Goal: Information Seeking & Learning: Check status

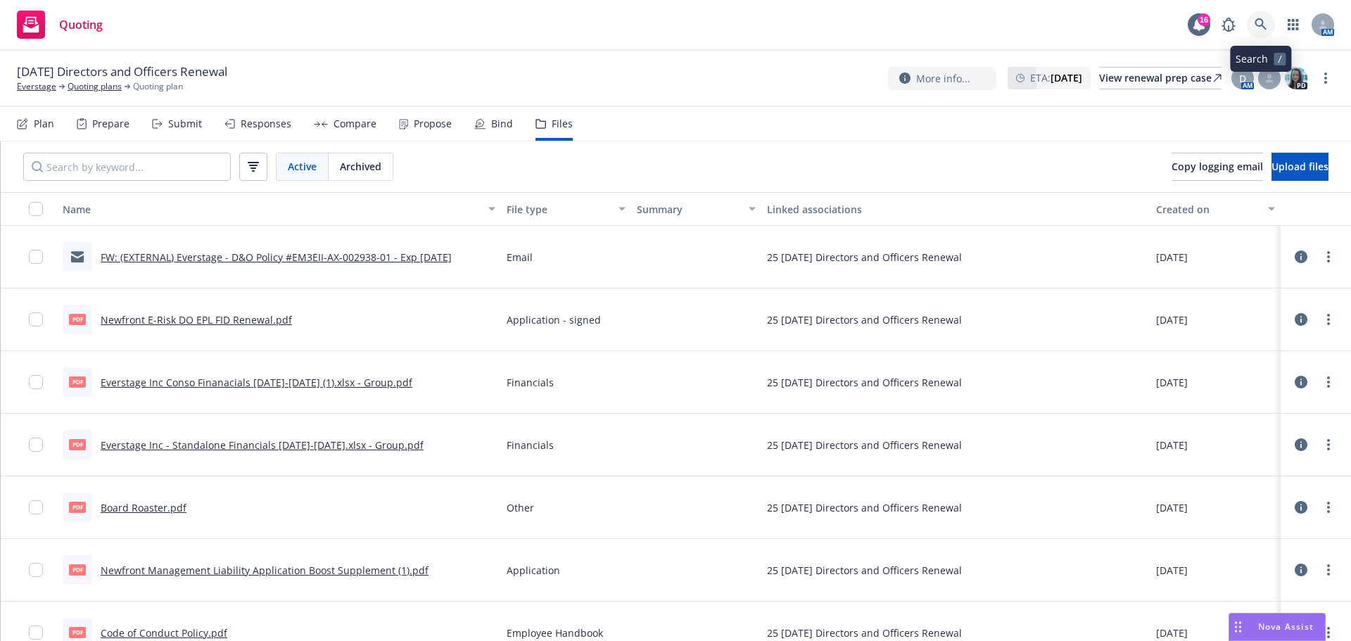
click at [1255, 20] on icon at bounding box center [1261, 24] width 13 height 13
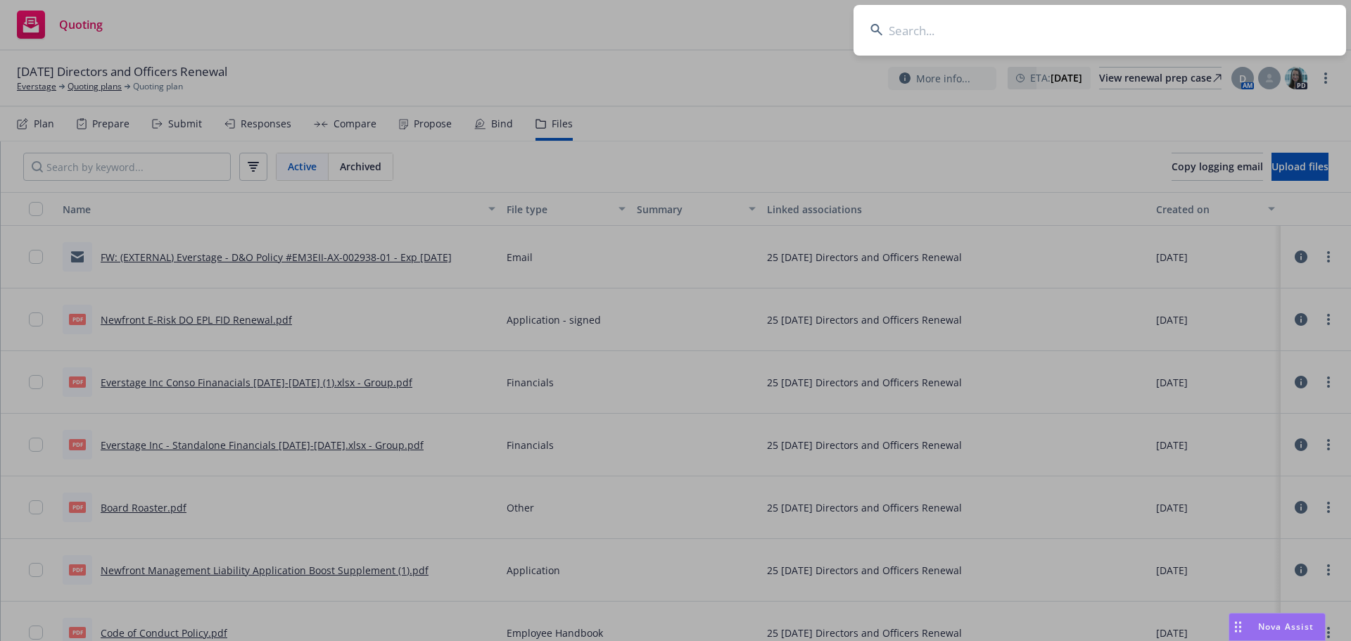
click at [1225, 28] on input at bounding box center [1100, 30] width 493 height 51
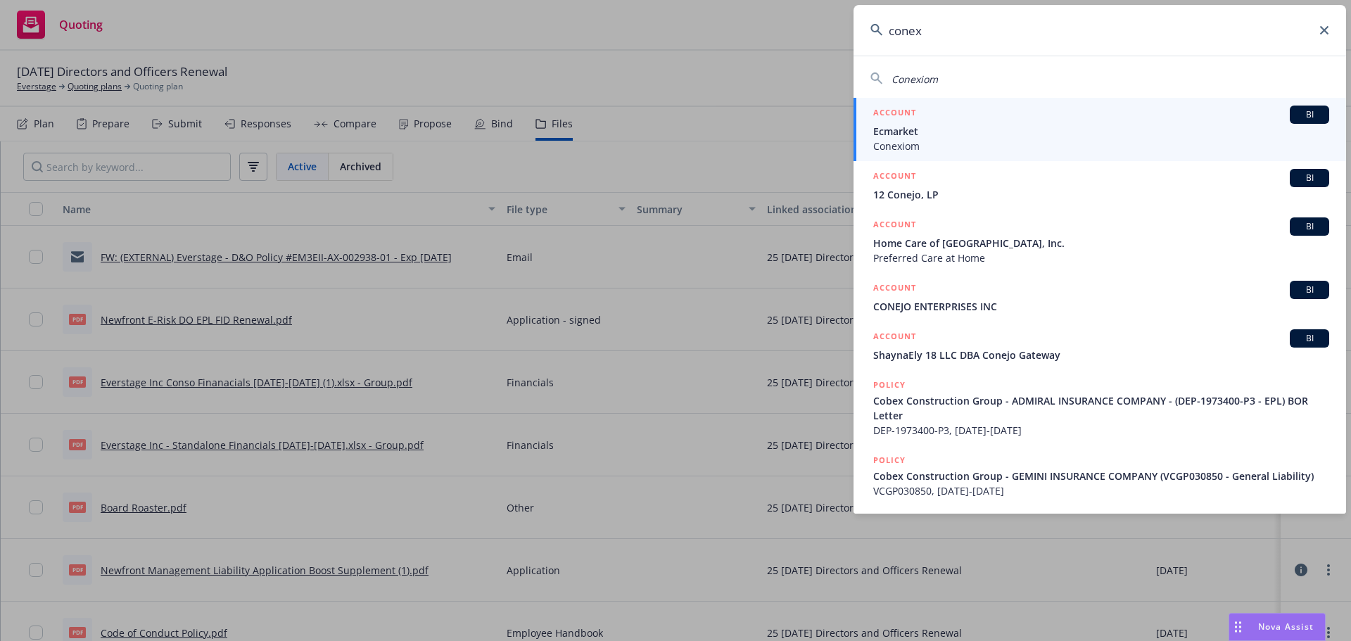
type input "conex"
click at [1091, 133] on span "Ecmarket" at bounding box center [1101, 131] width 456 height 15
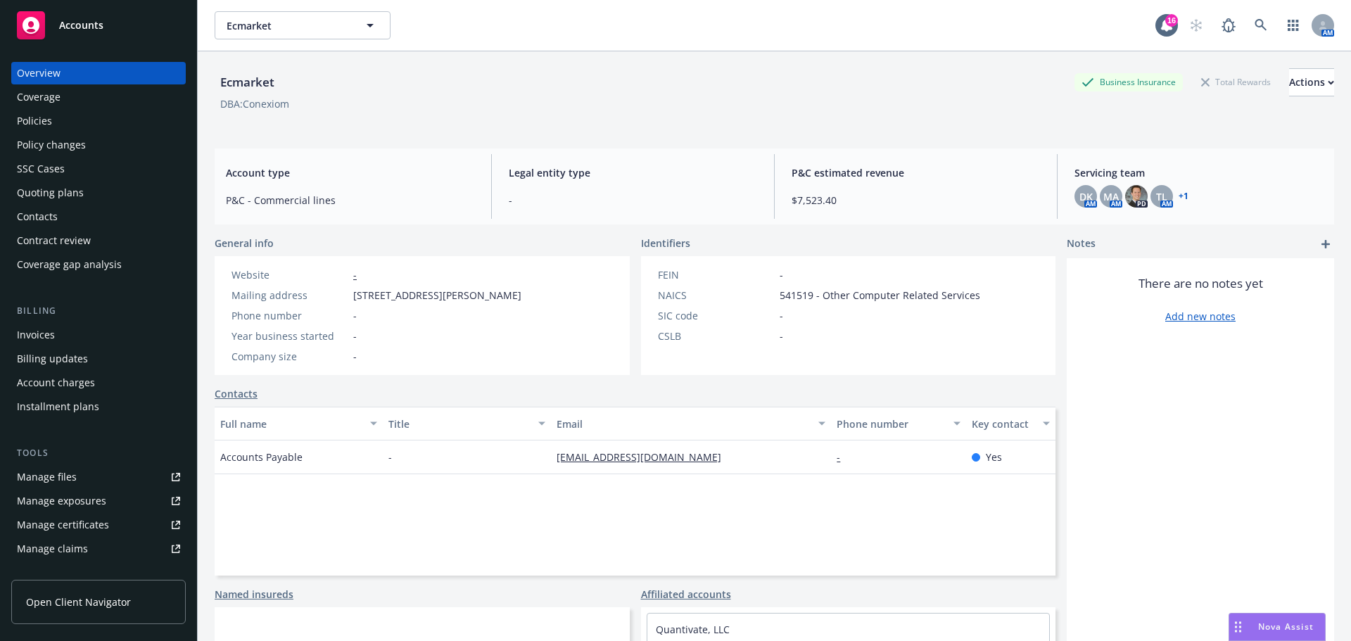
click at [63, 121] on div "Policies" at bounding box center [98, 121] width 163 height 23
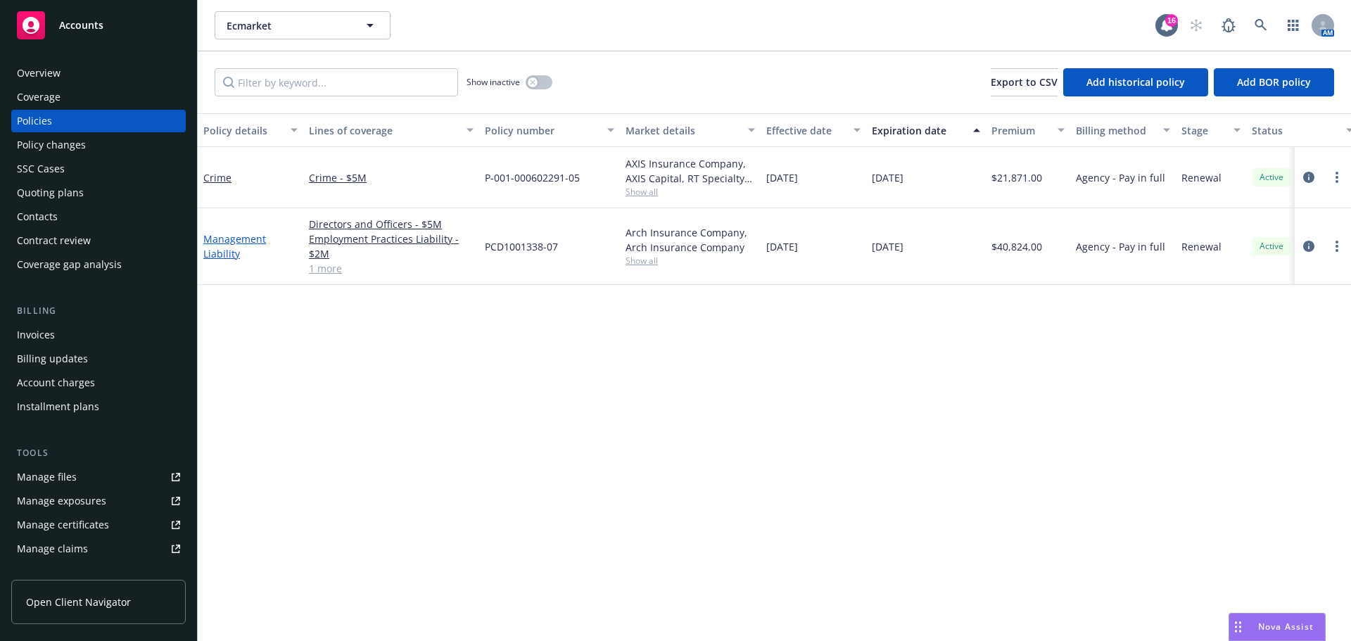
click at [236, 239] on link "Management Liability" at bounding box center [234, 246] width 63 height 28
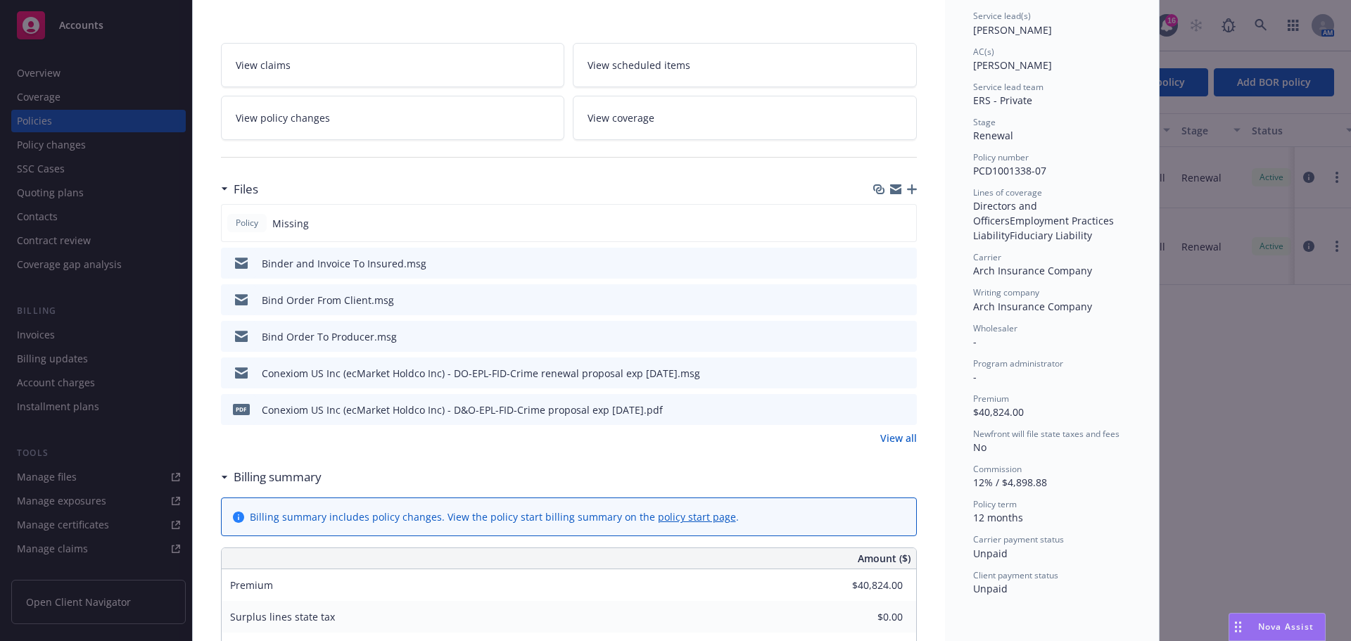
scroll to position [281, 0]
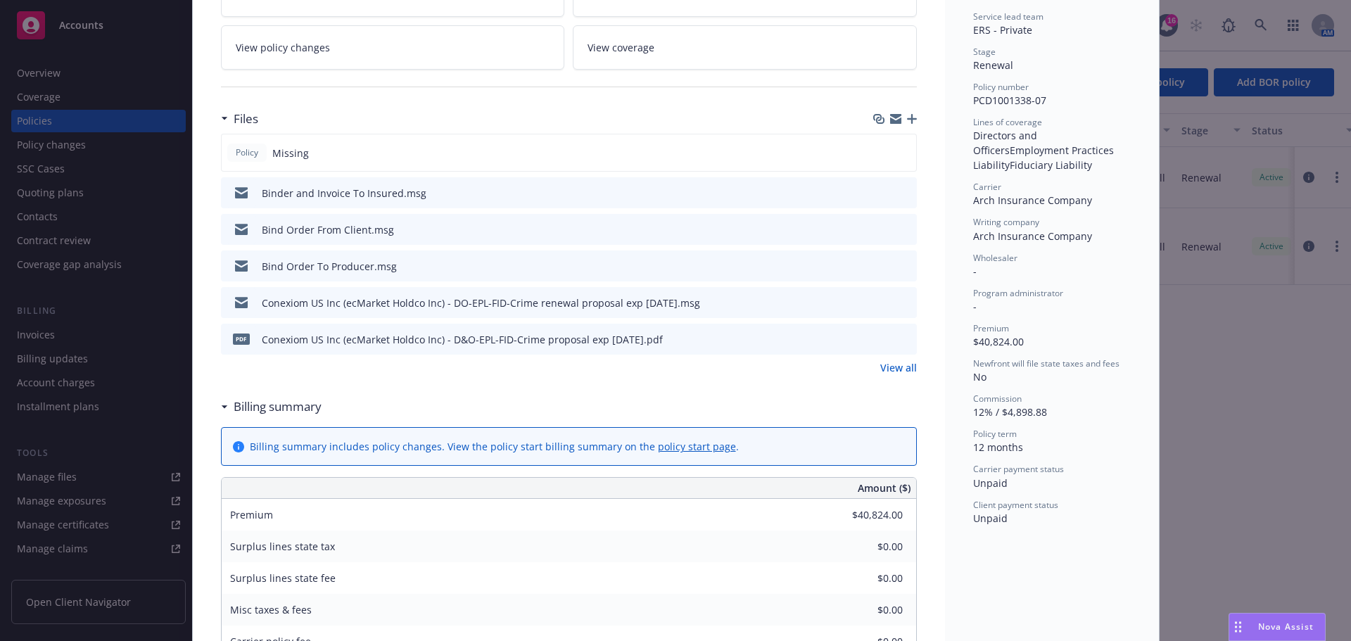
click at [901, 370] on link "View all" at bounding box center [898, 367] width 37 height 15
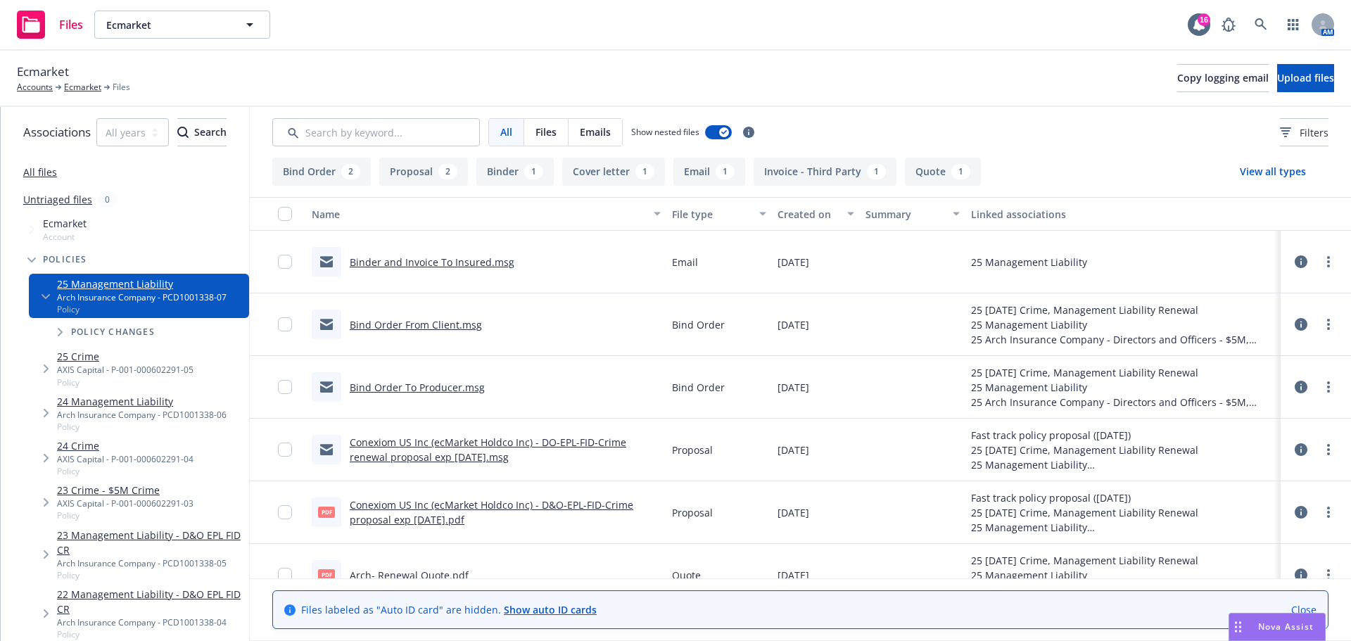
click at [834, 171] on button "Invoice - Third Party 1" at bounding box center [825, 172] width 143 height 28
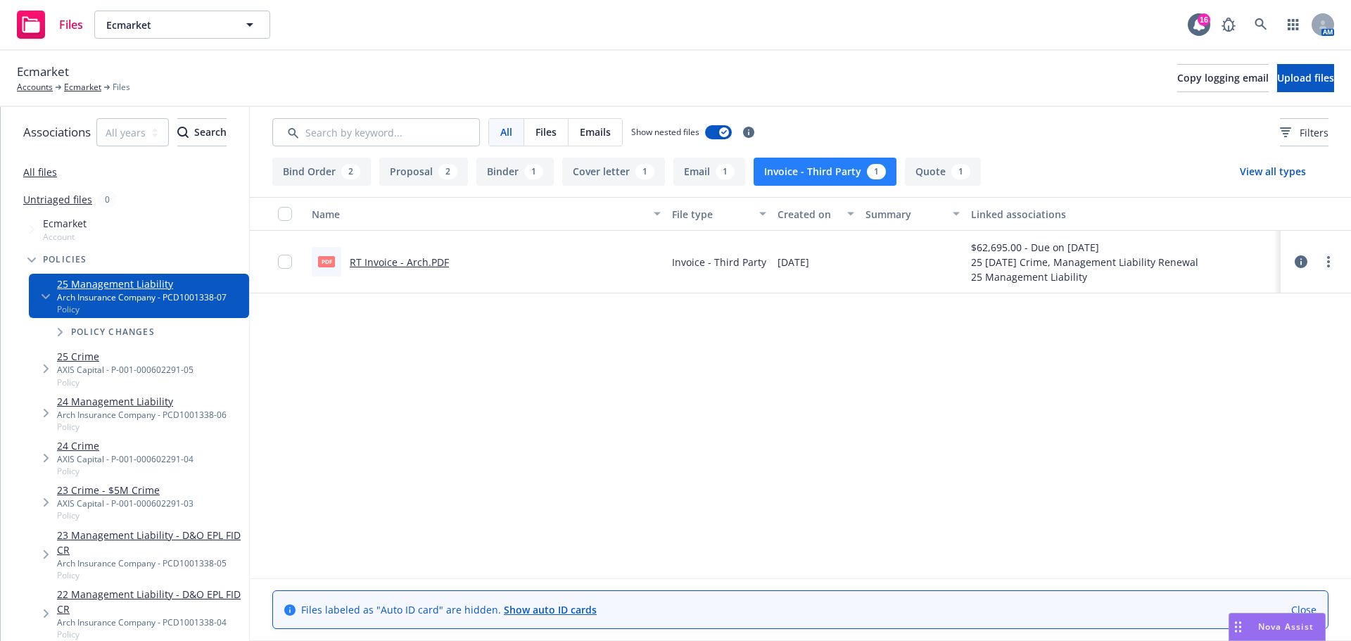
click at [401, 262] on link "RT Invoice - Arch.PDF" at bounding box center [399, 261] width 99 height 13
click at [1261, 20] on icon at bounding box center [1261, 24] width 12 height 12
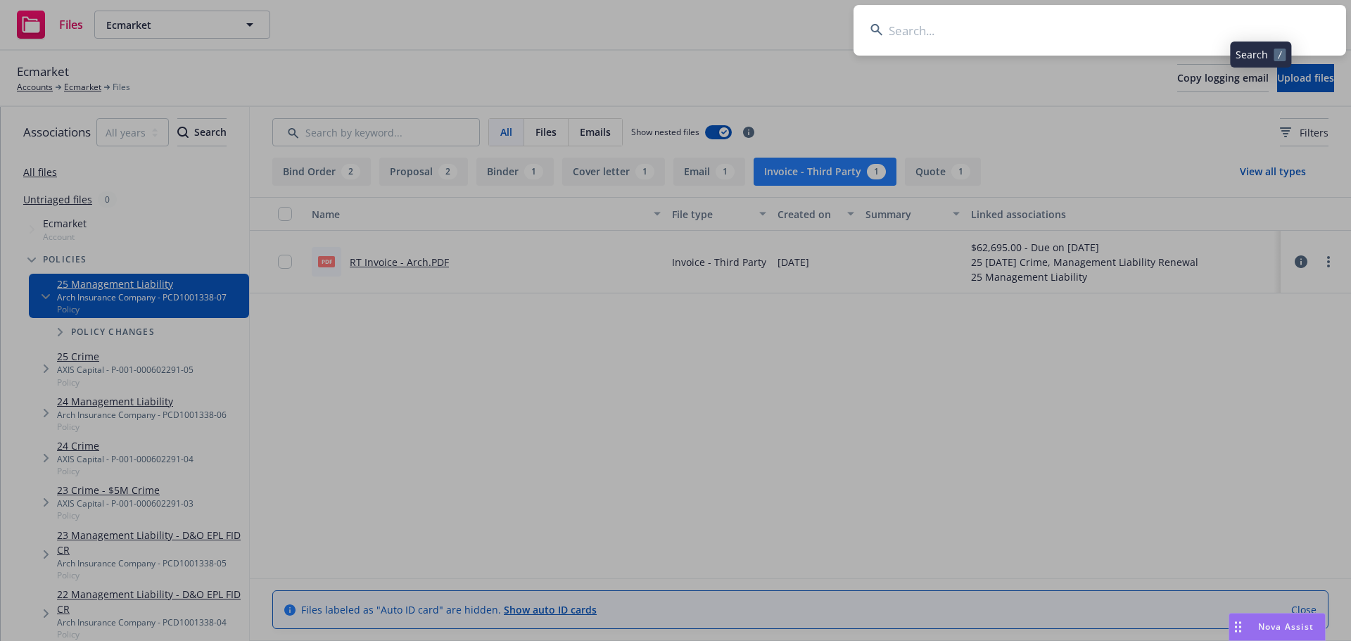
click at [1247, 21] on input at bounding box center [1100, 30] width 493 height 51
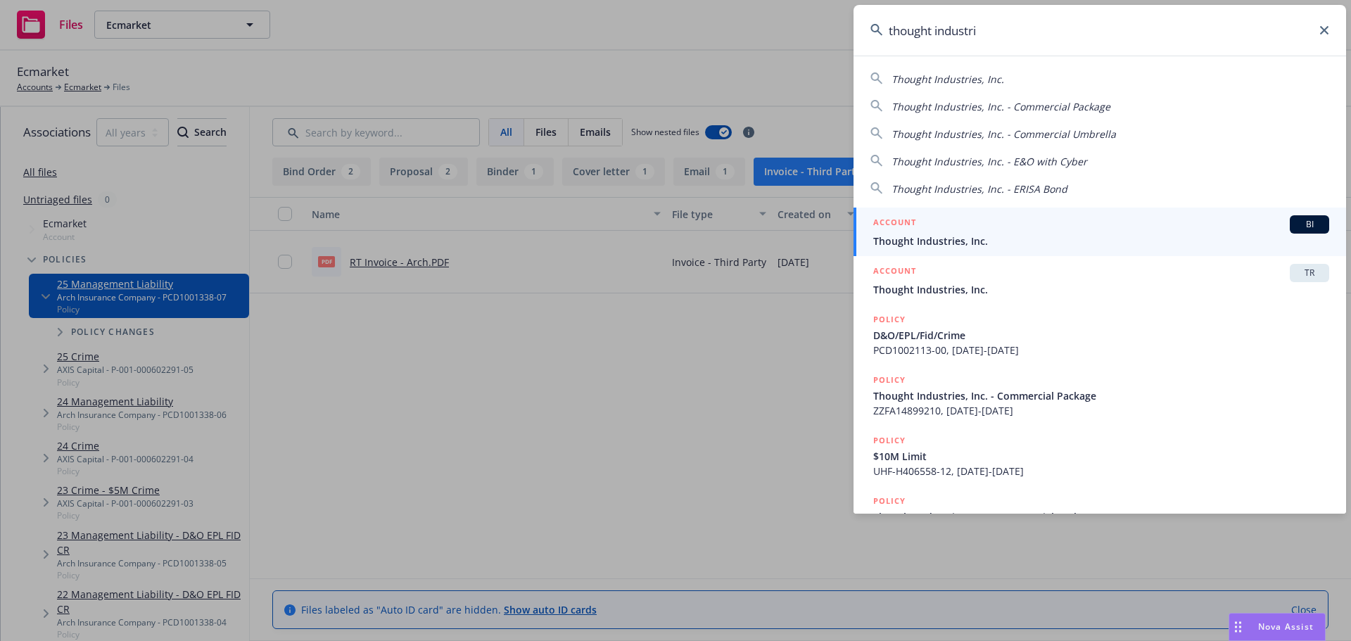
type input "thought industri"
click at [1023, 227] on div "ACCOUNT BI" at bounding box center [1101, 224] width 456 height 18
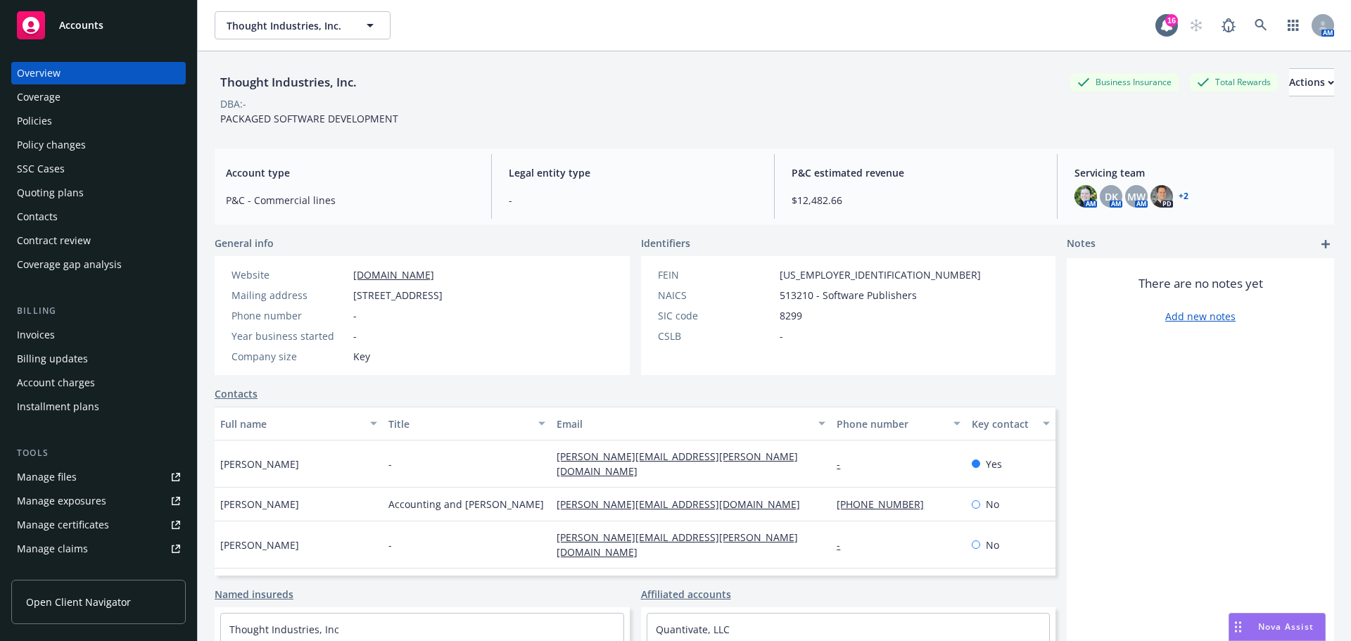
click at [66, 119] on div "Policies" at bounding box center [98, 121] width 163 height 23
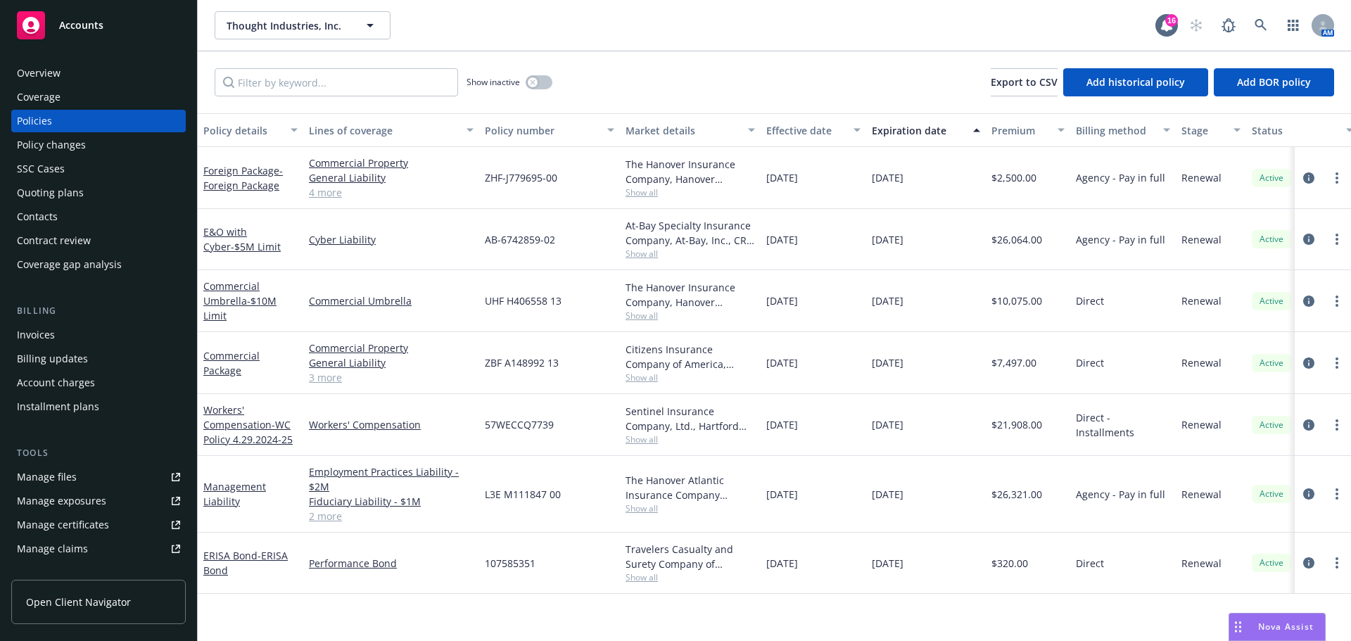
click at [68, 192] on div "Quoting plans" at bounding box center [50, 193] width 67 height 23
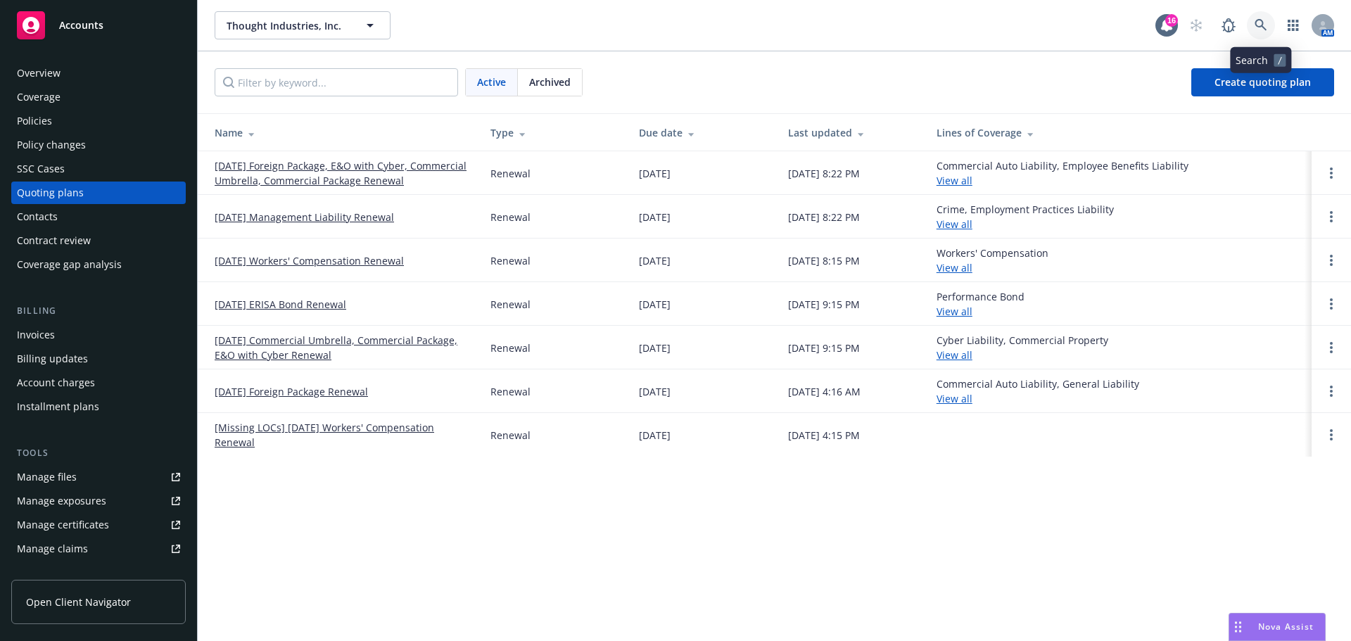
click at [1267, 15] on link at bounding box center [1261, 25] width 28 height 28
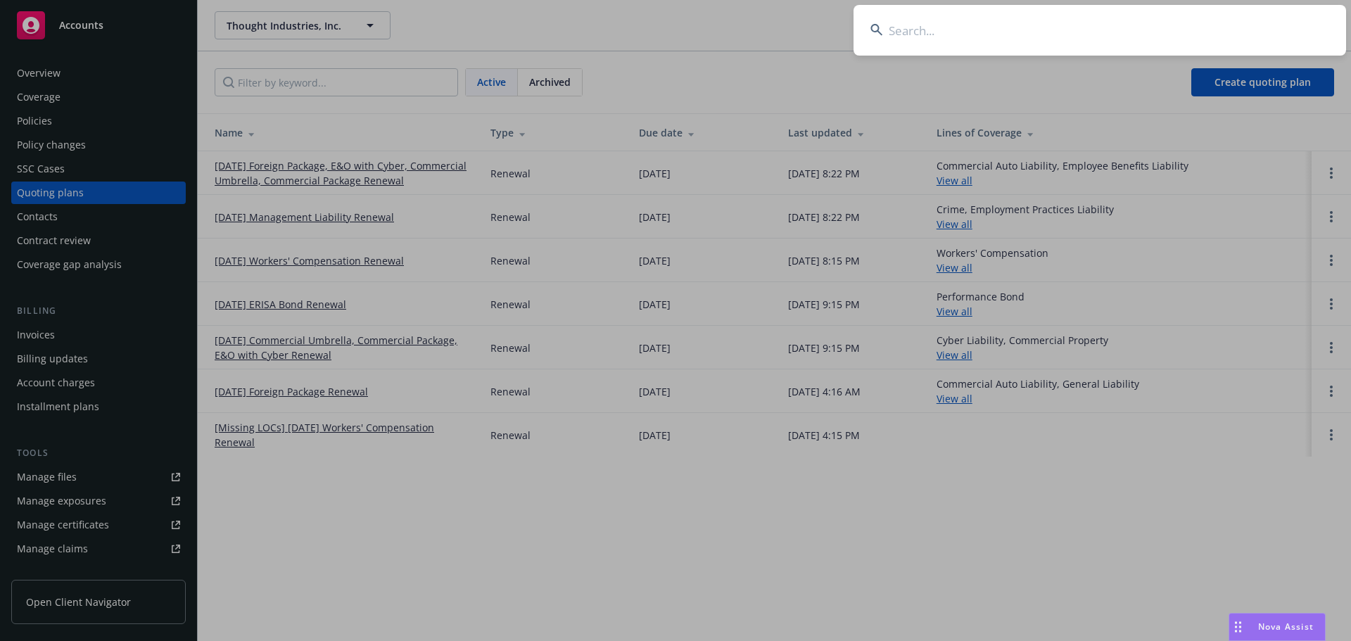
click at [1082, 23] on input at bounding box center [1100, 30] width 493 height 51
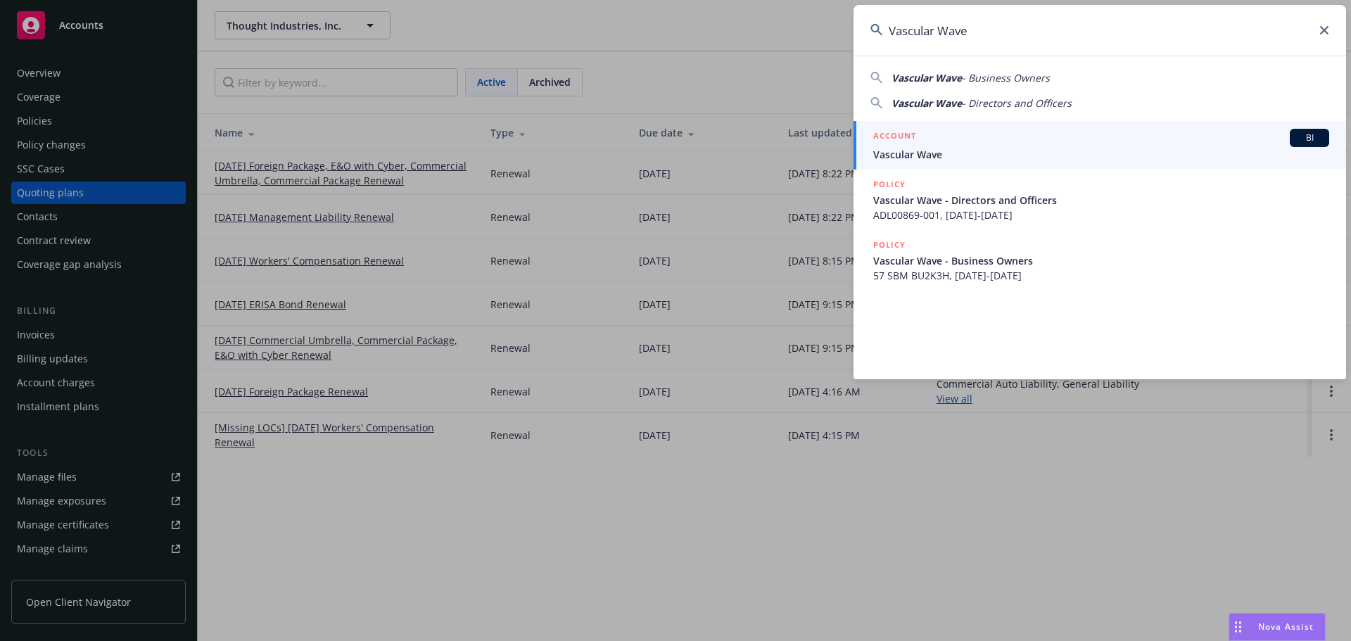
type input "Vascular Wave"
click at [955, 148] on span "Vascular Wave" at bounding box center [1101, 154] width 456 height 15
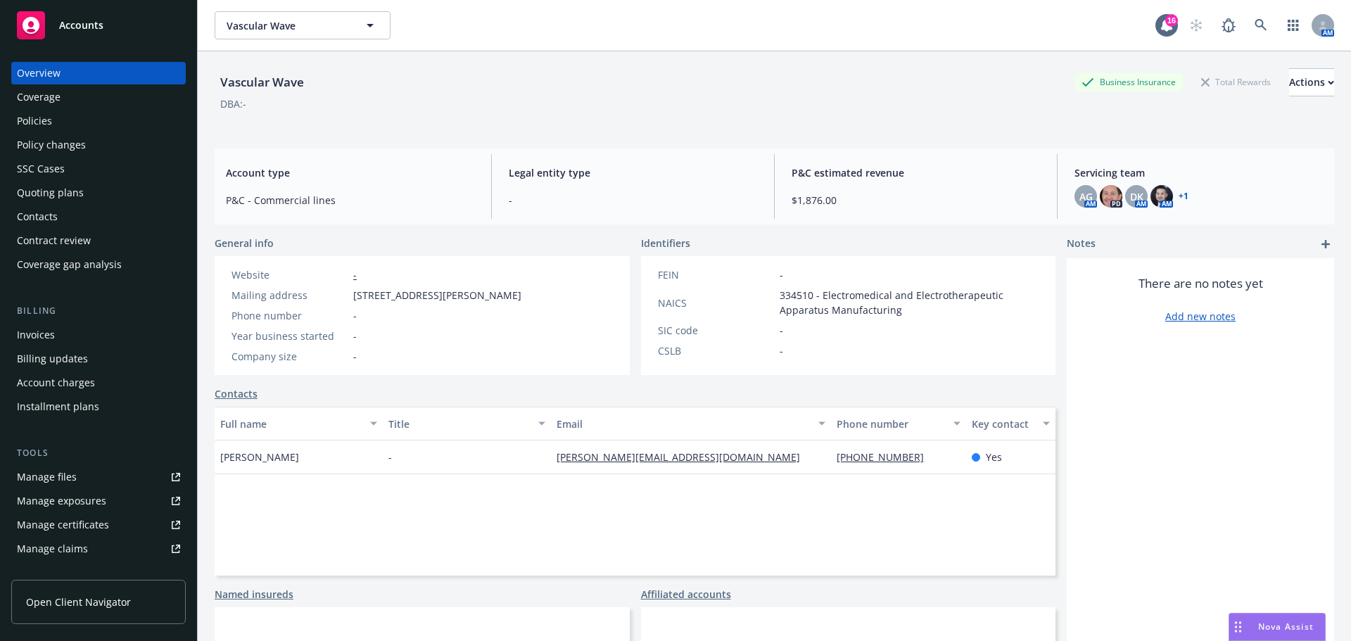
click at [102, 122] on div "Policies" at bounding box center [98, 121] width 163 height 23
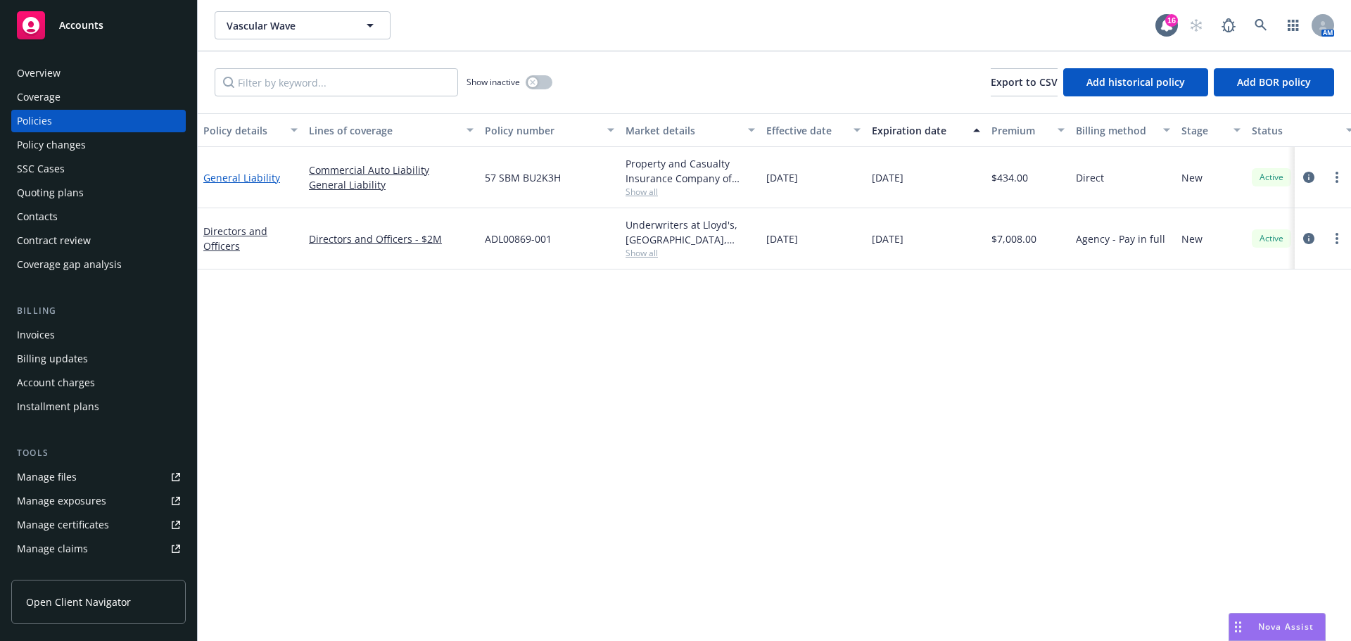
click at [254, 176] on link "General Liability" at bounding box center [241, 177] width 77 height 13
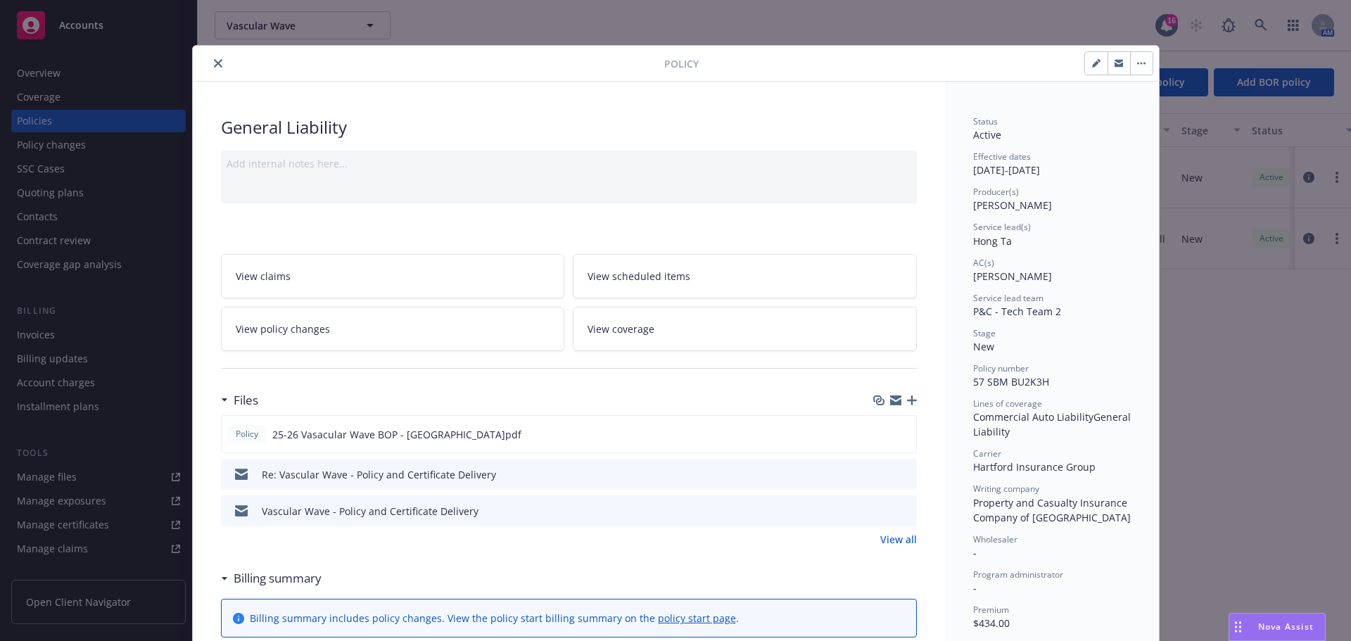
click at [214, 61] on icon "close" at bounding box center [218, 63] width 8 height 8
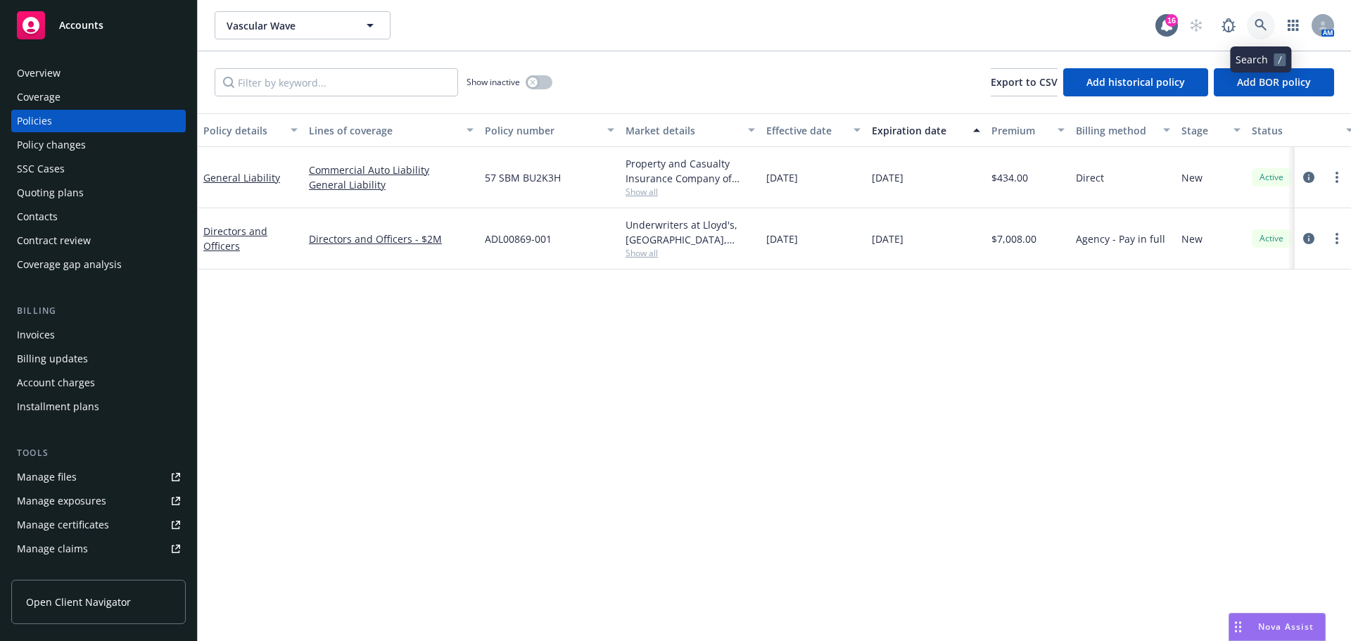
click at [1264, 23] on icon at bounding box center [1261, 25] width 13 height 13
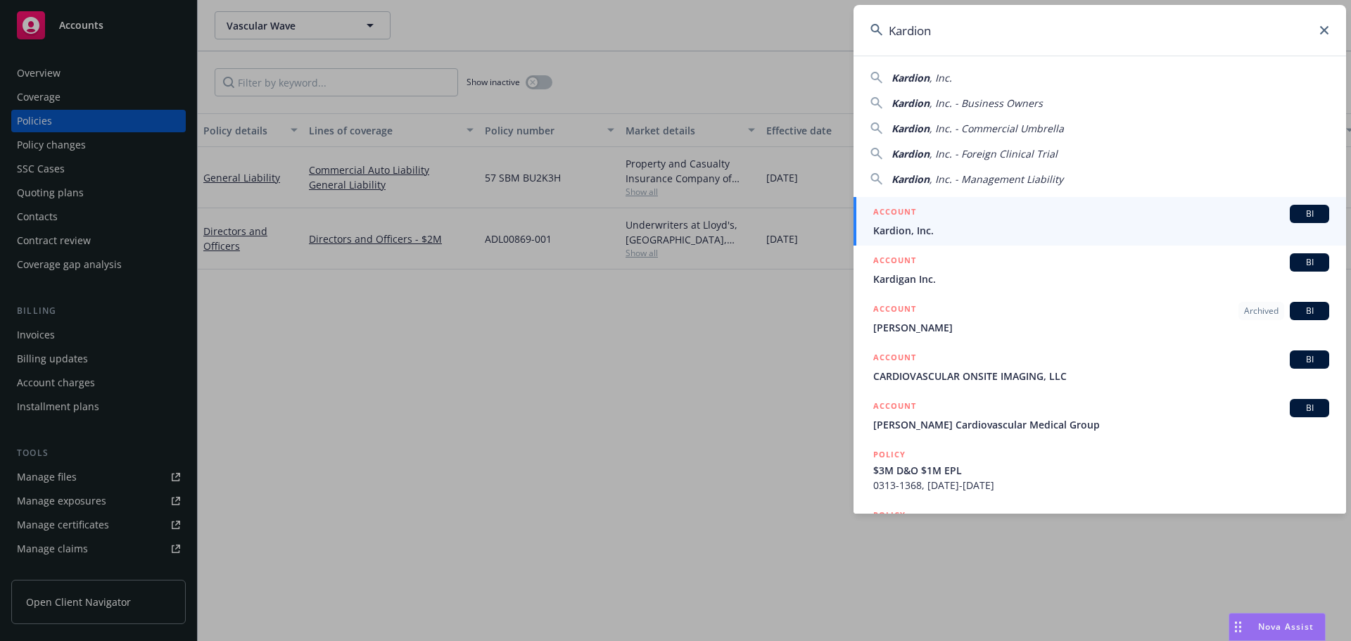
type input "Kardion"
click at [949, 220] on div "ACCOUNT BI" at bounding box center [1101, 214] width 456 height 18
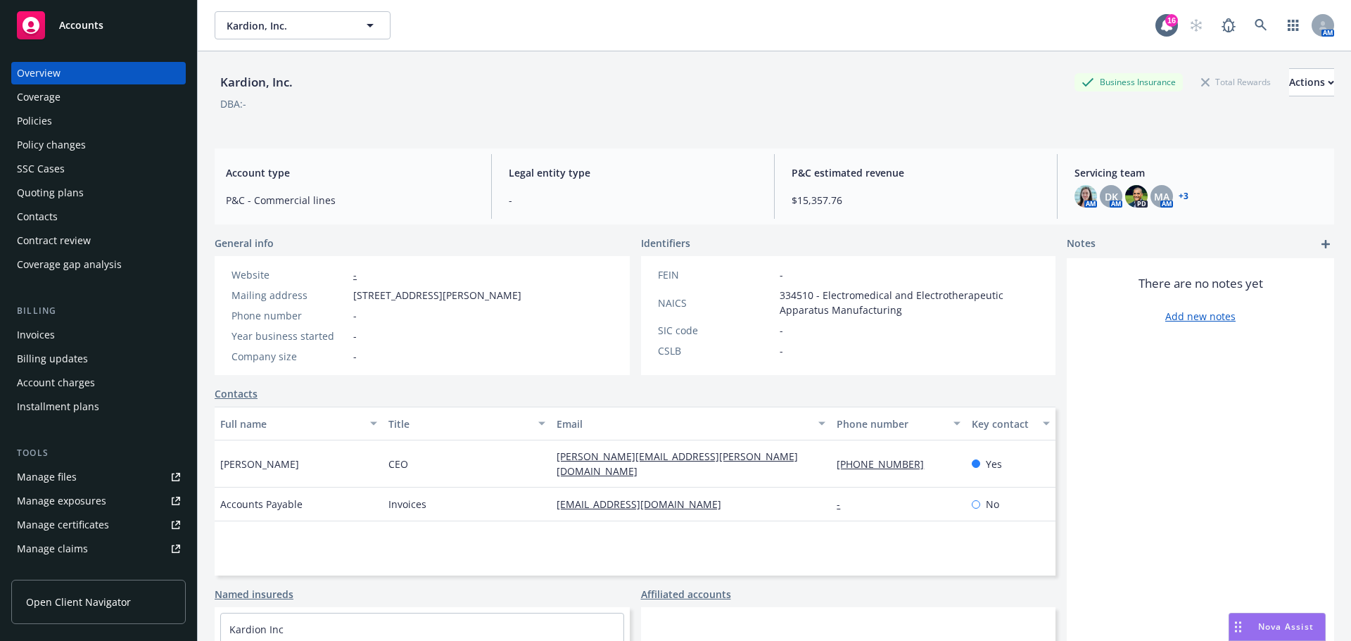
click at [101, 125] on div "Policies" at bounding box center [98, 121] width 163 height 23
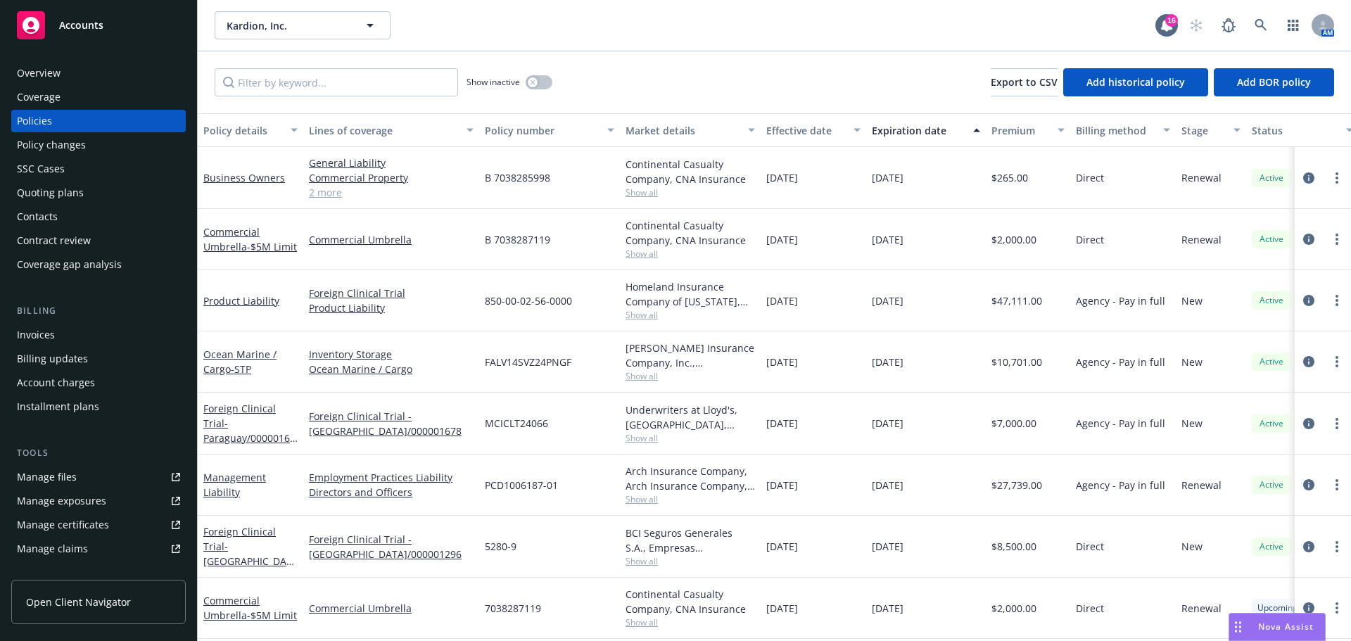
click at [93, 188] on div "Quoting plans" at bounding box center [98, 193] width 163 height 23
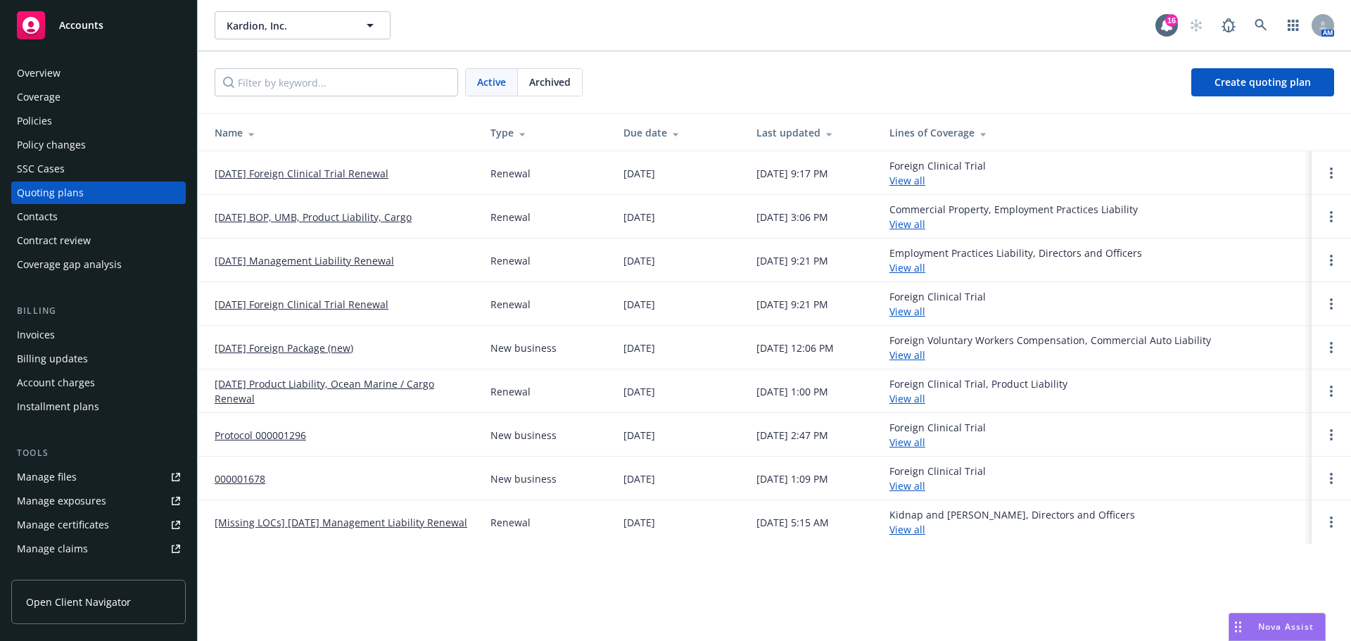
click at [351, 261] on link "09/30/25 Management Liability Renewal" at bounding box center [304, 260] width 179 height 15
